Goal: Check status: Check status

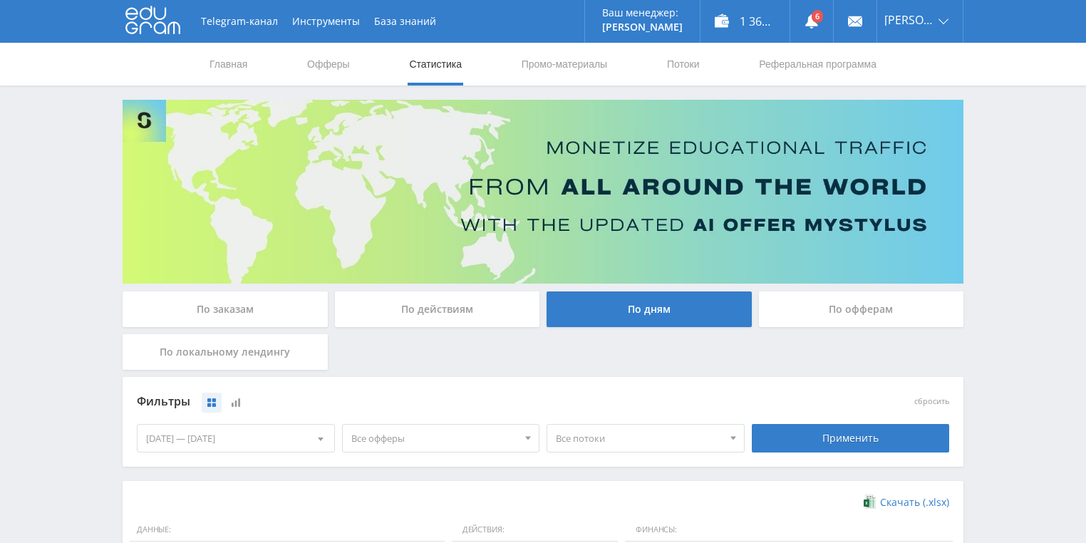
scroll to position [285, 0]
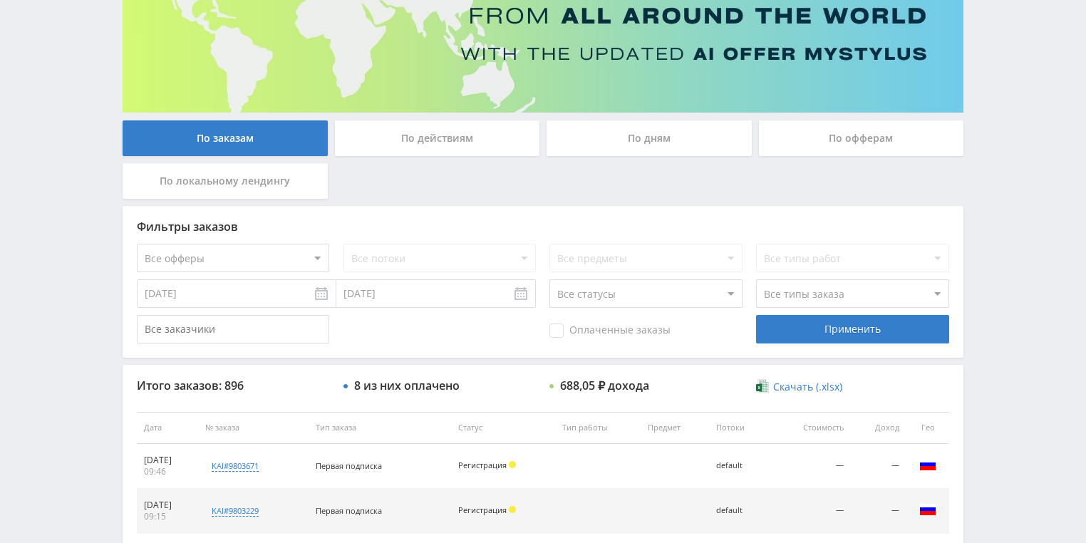
click at [427, 154] on div "По действиям" at bounding box center [437, 138] width 205 height 36
click at [0, 0] on input "По действиям" at bounding box center [0, 0] width 0 height 0
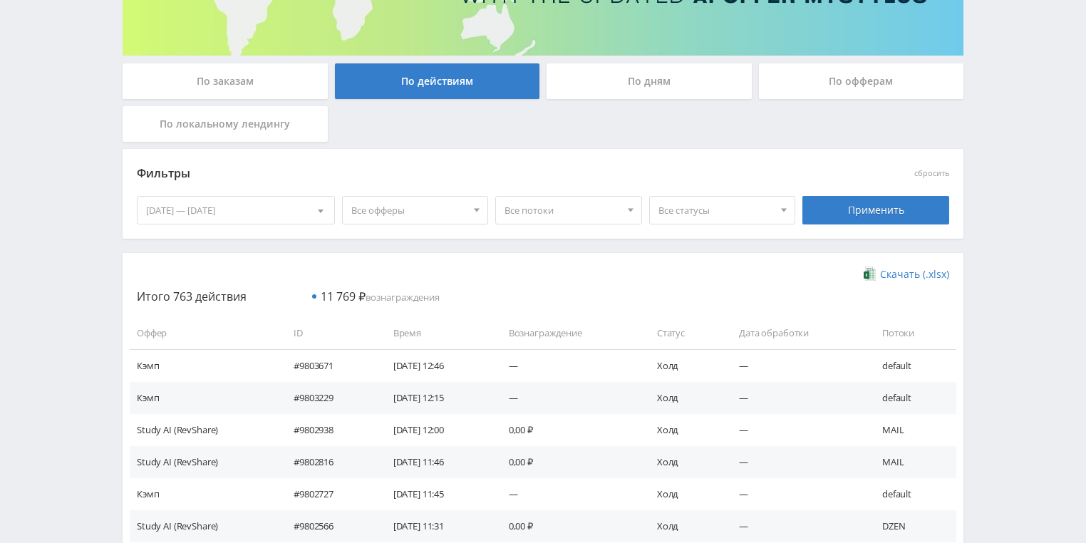
click at [635, 88] on div "По дням" at bounding box center [648, 81] width 205 height 36
click at [0, 0] on input "По дням" at bounding box center [0, 0] width 0 height 0
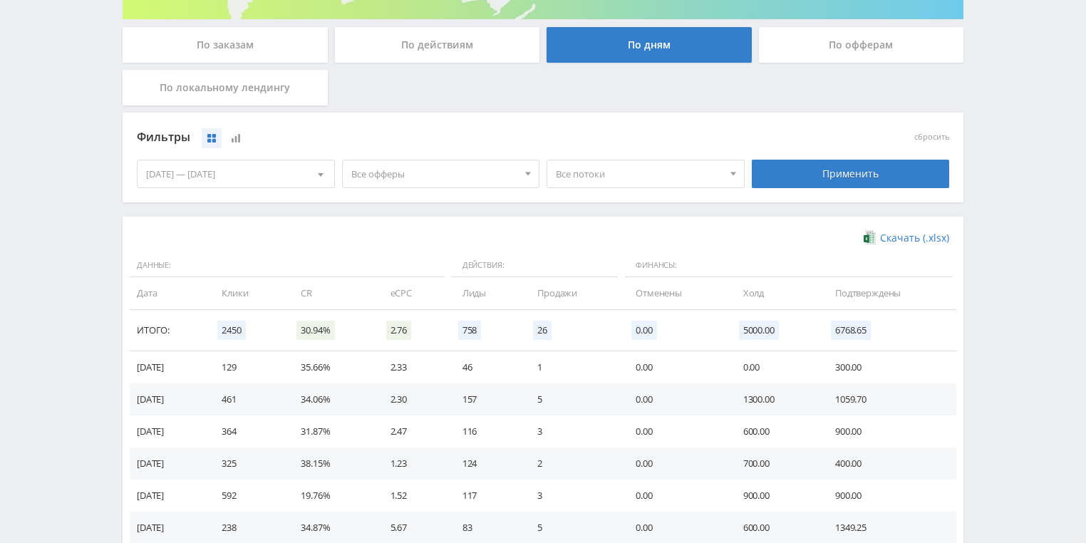
scroll to position [285, 0]
